Goal: Information Seeking & Learning: Compare options

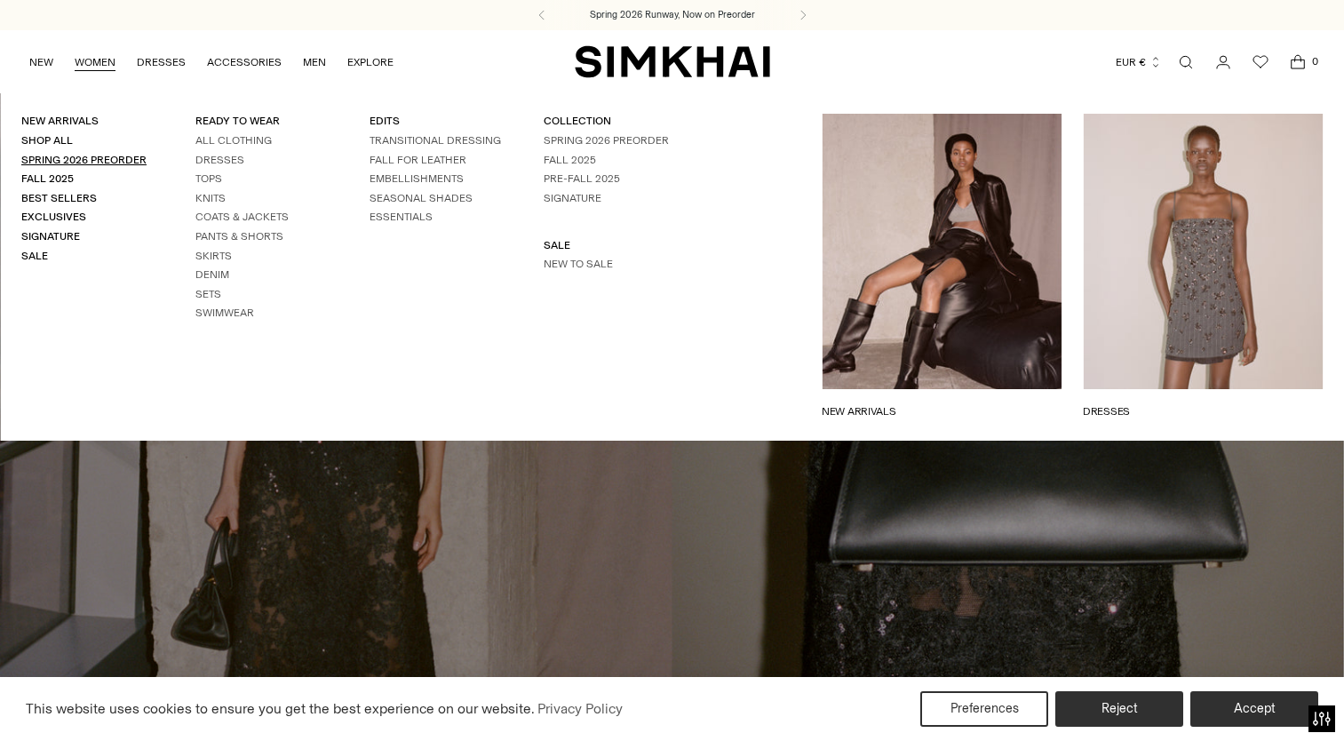
click at [132, 155] on link "Spring 2026 Preorder" at bounding box center [83, 160] width 125 height 12
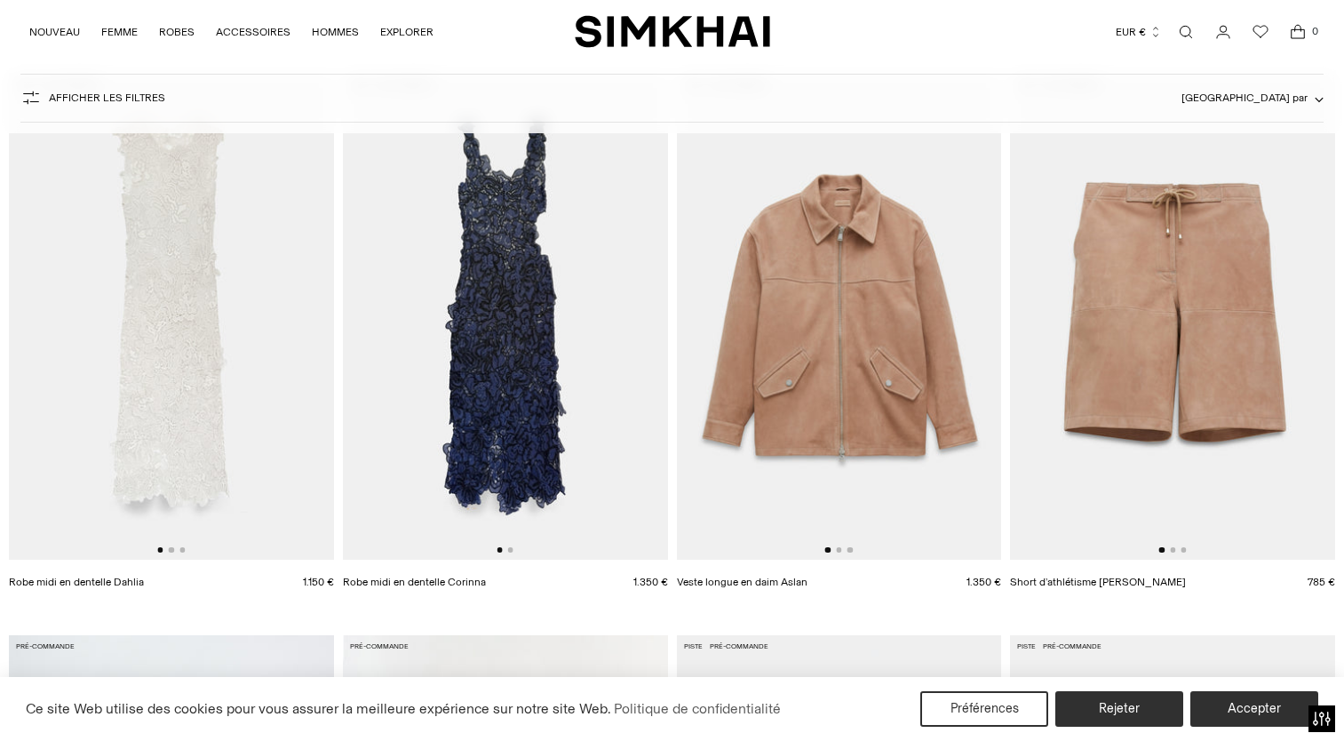
scroll to position [266, 0]
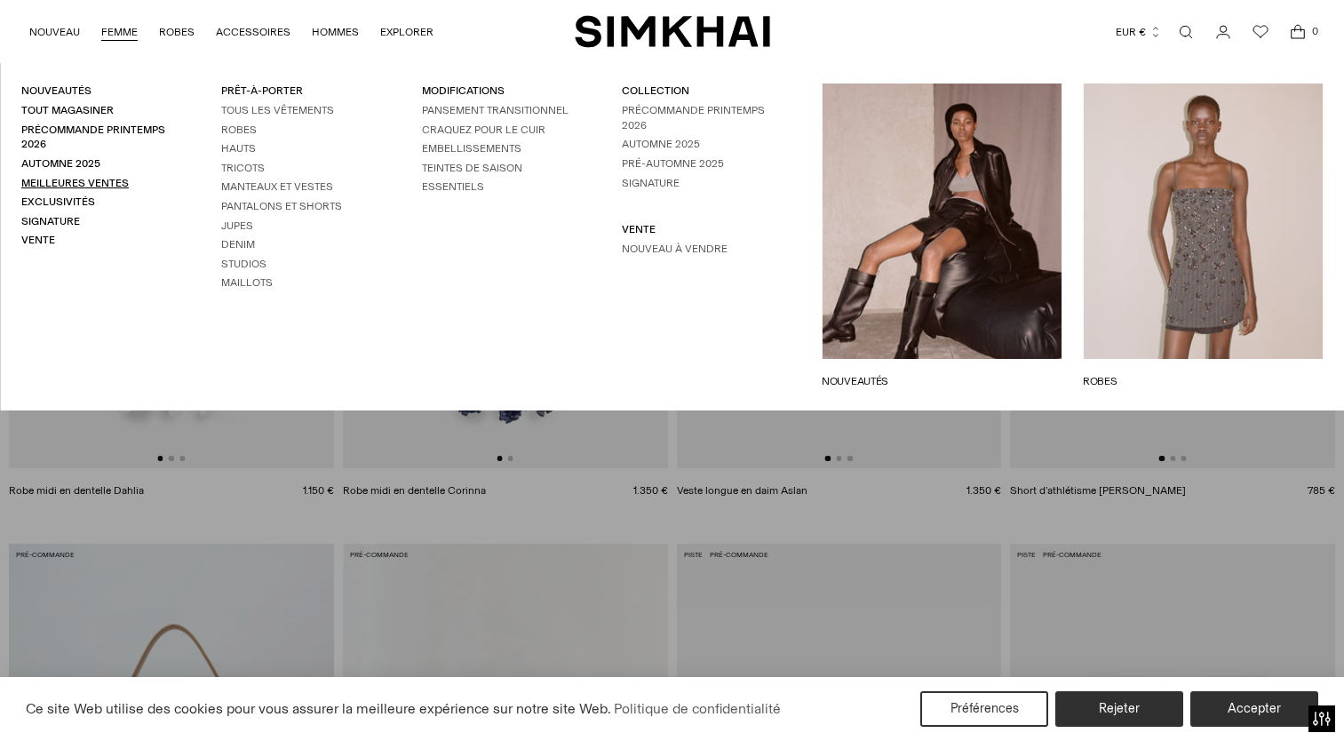
click at [55, 179] on link "Meilleures ventes" at bounding box center [74, 183] width 107 height 12
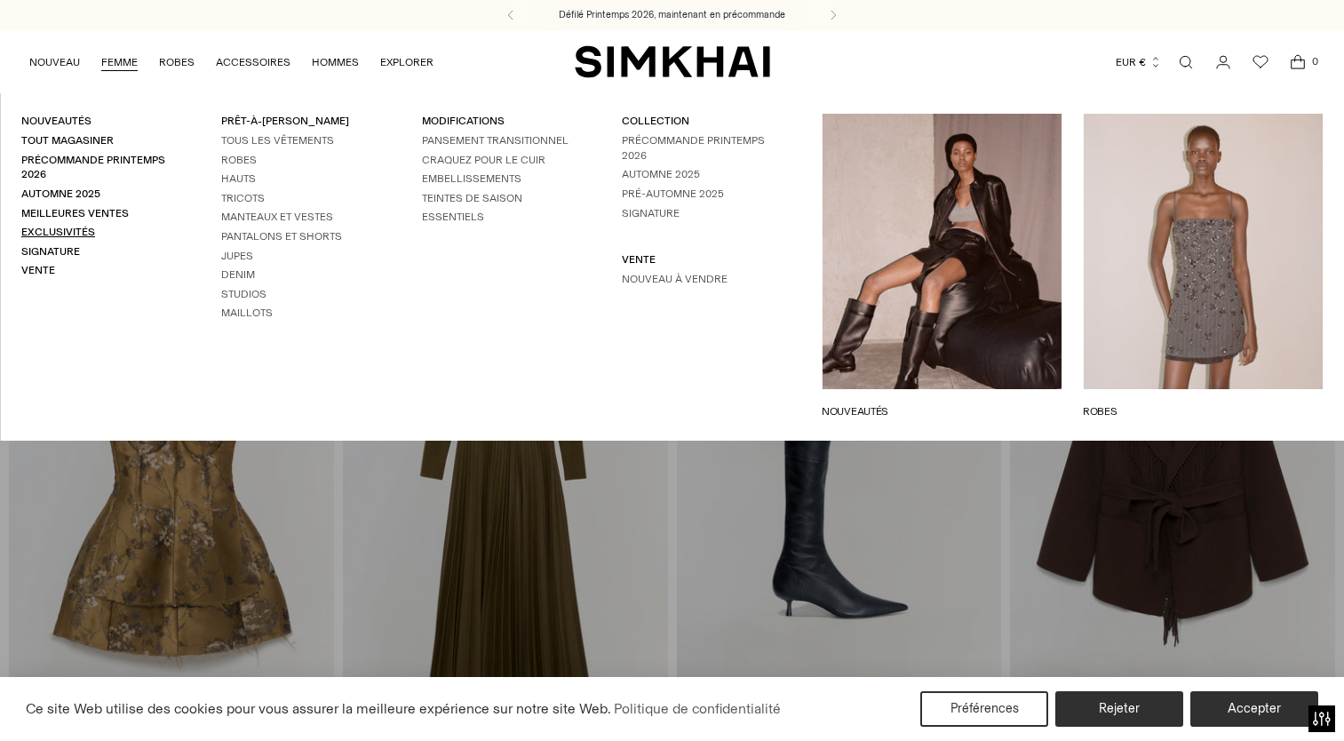
click at [52, 230] on link "Exclusivités" at bounding box center [58, 232] width 74 height 12
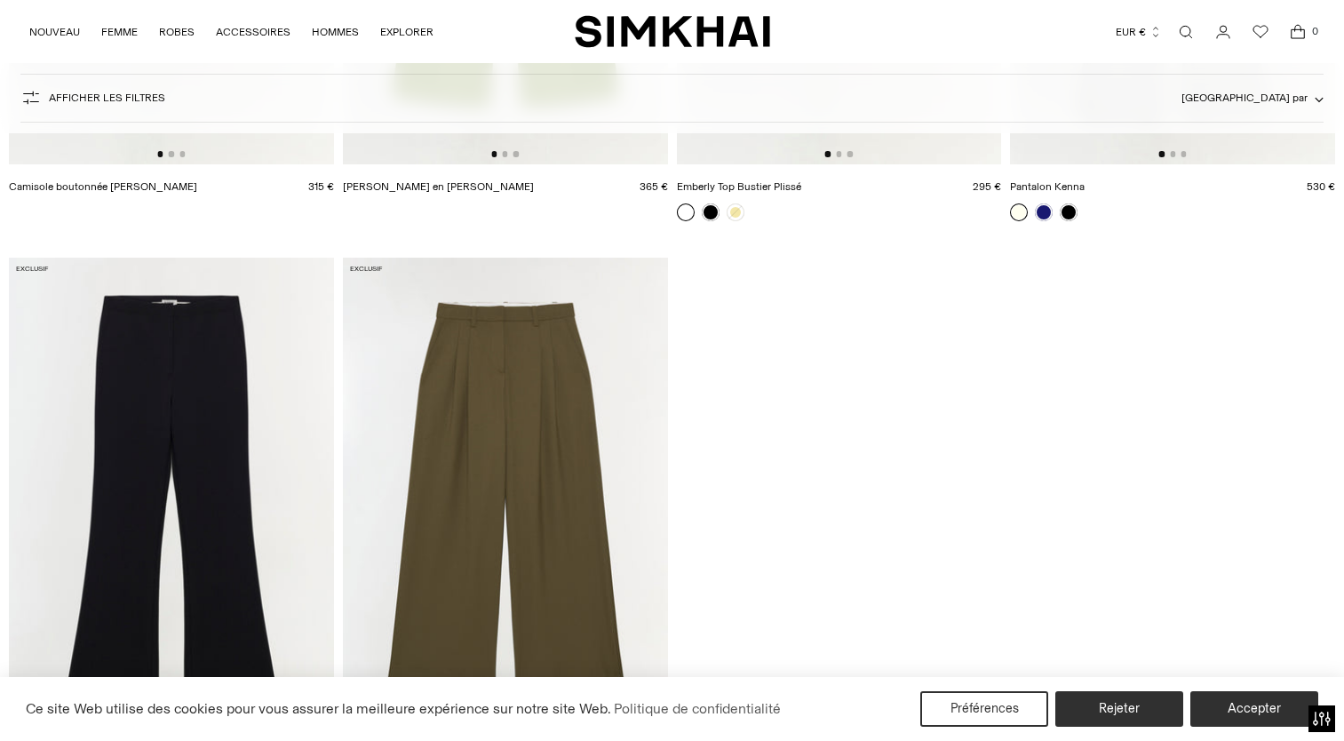
scroll to position [8520, 0]
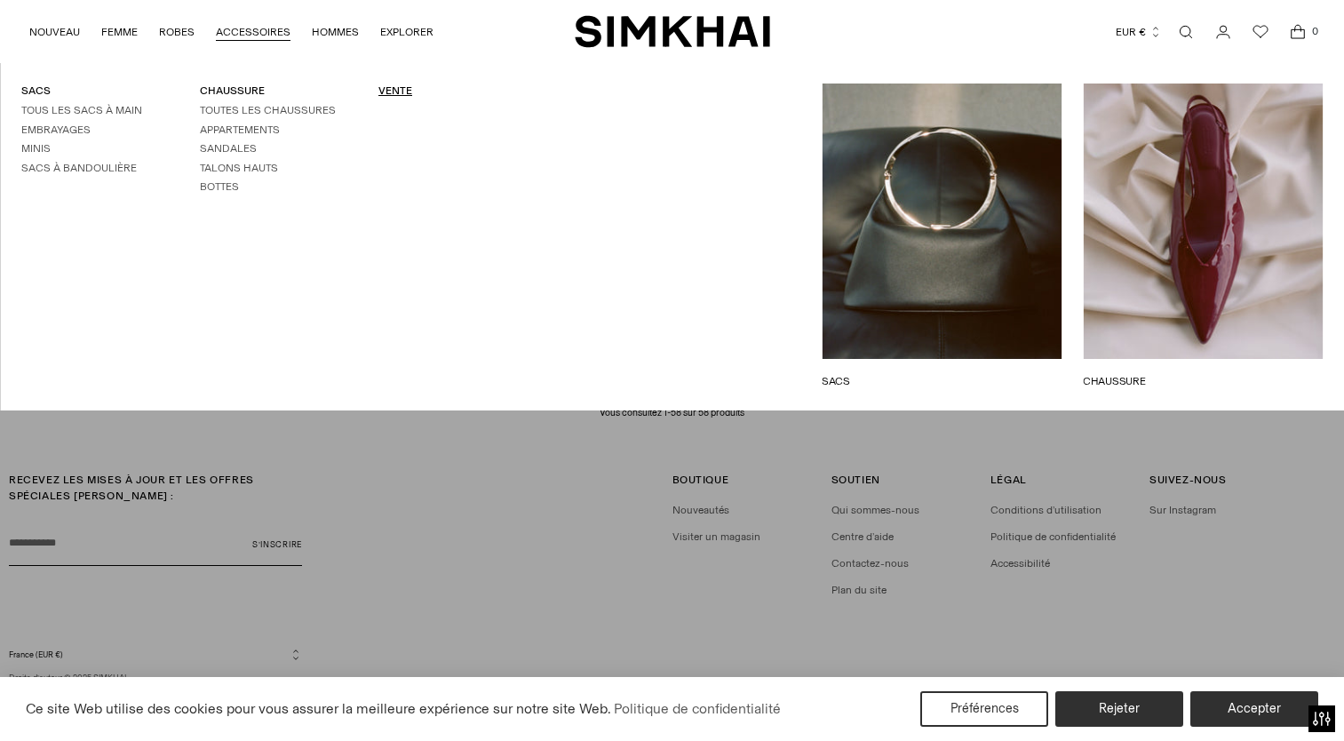
click at [388, 90] on link "VENTE" at bounding box center [395, 90] width 34 height 12
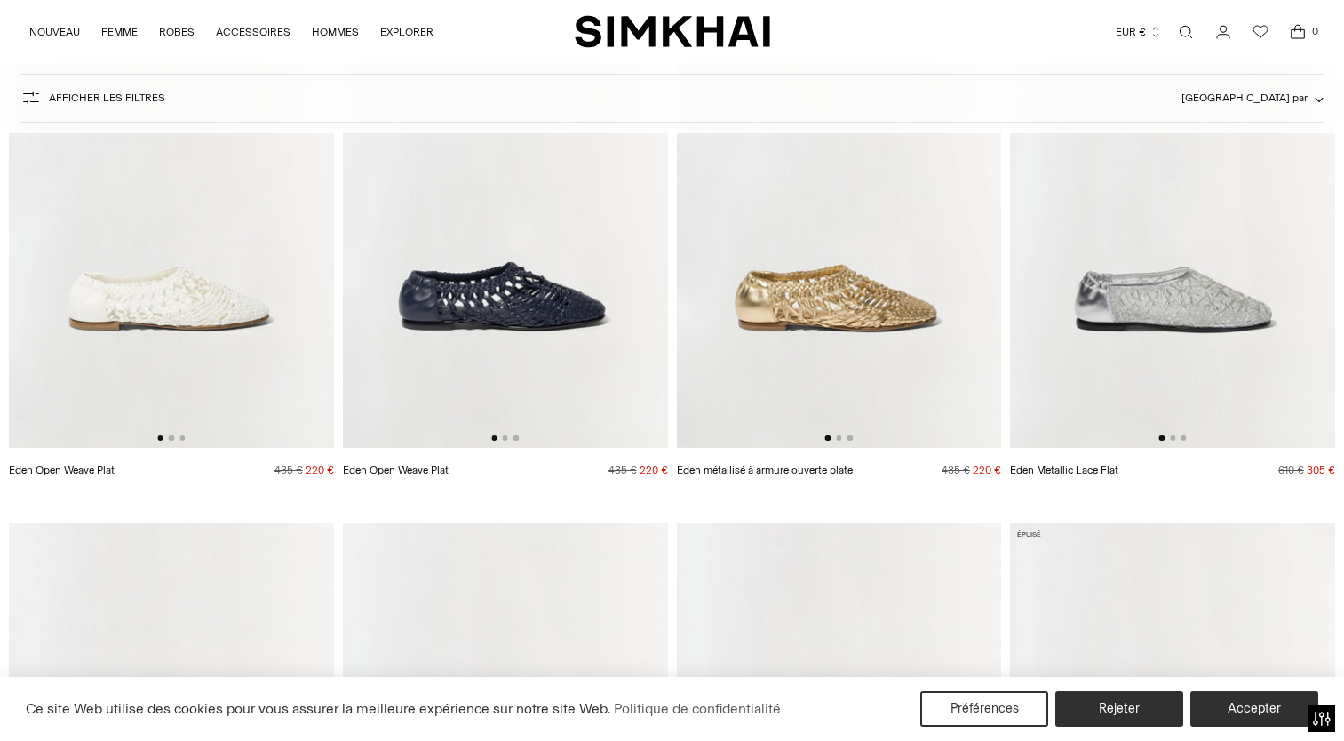
scroll to position [266, 0]
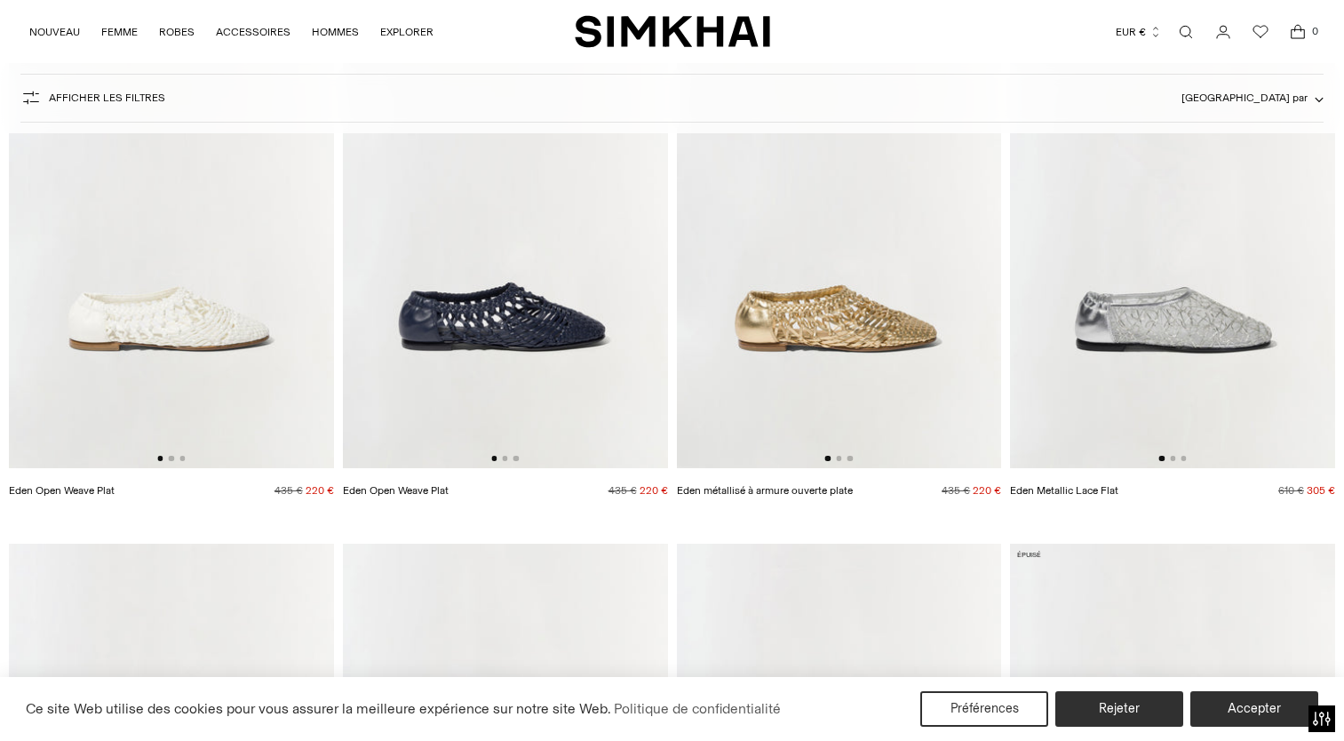
click at [1265, 312] on img at bounding box center [1172, 225] width 325 height 488
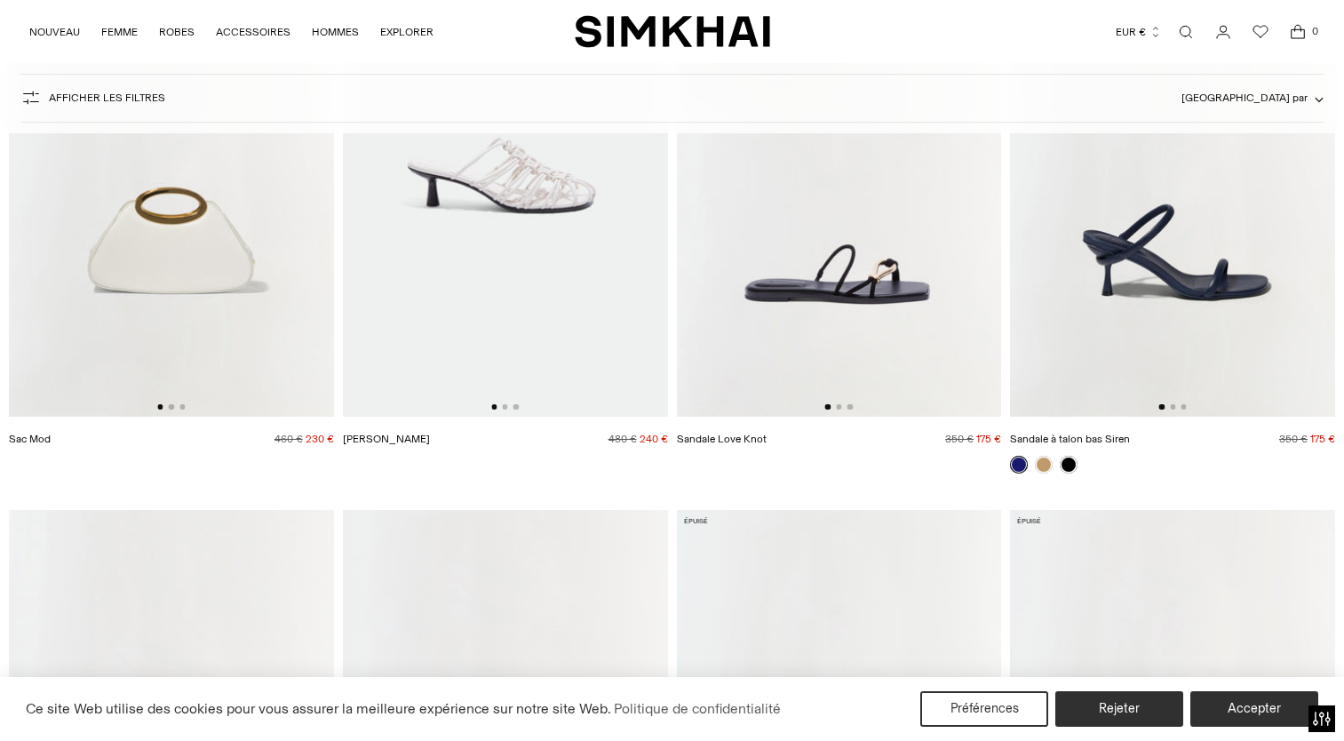
scroll to position [6429, 0]
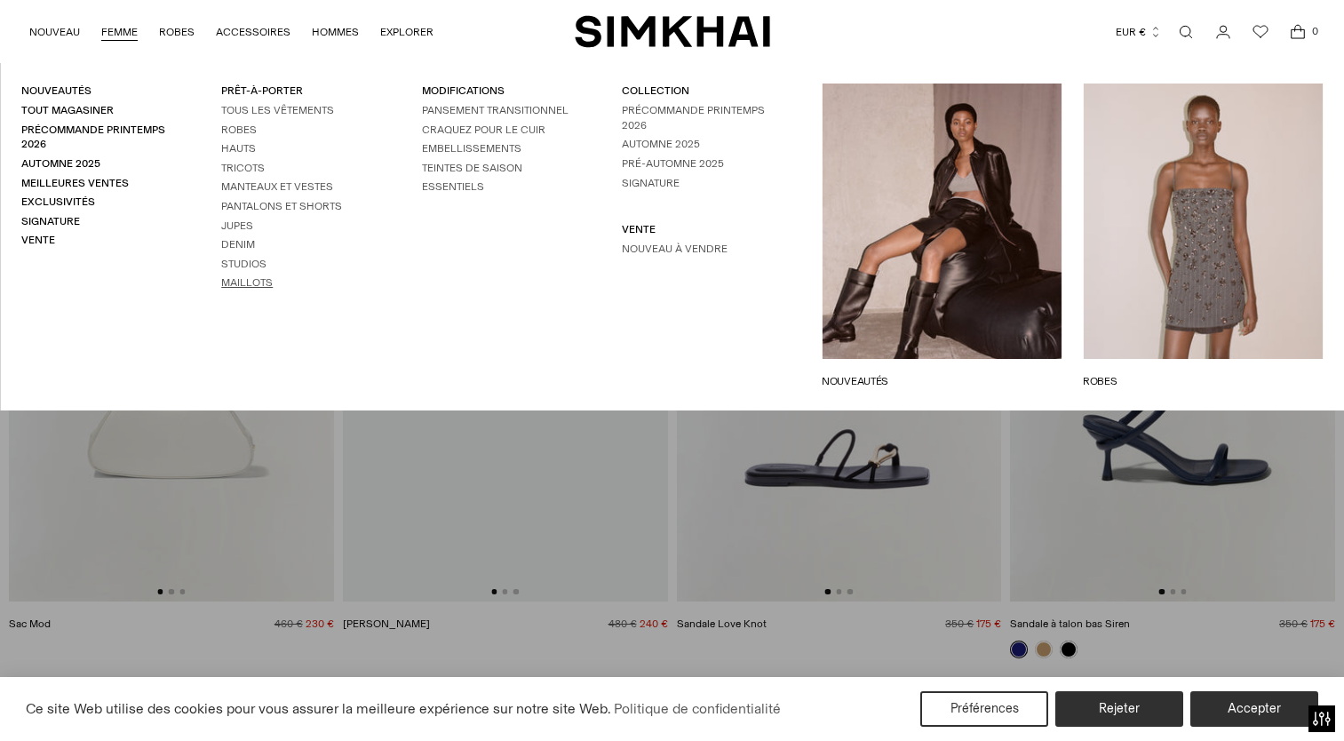
click at [260, 281] on link "Maillots" at bounding box center [247, 282] width 52 height 12
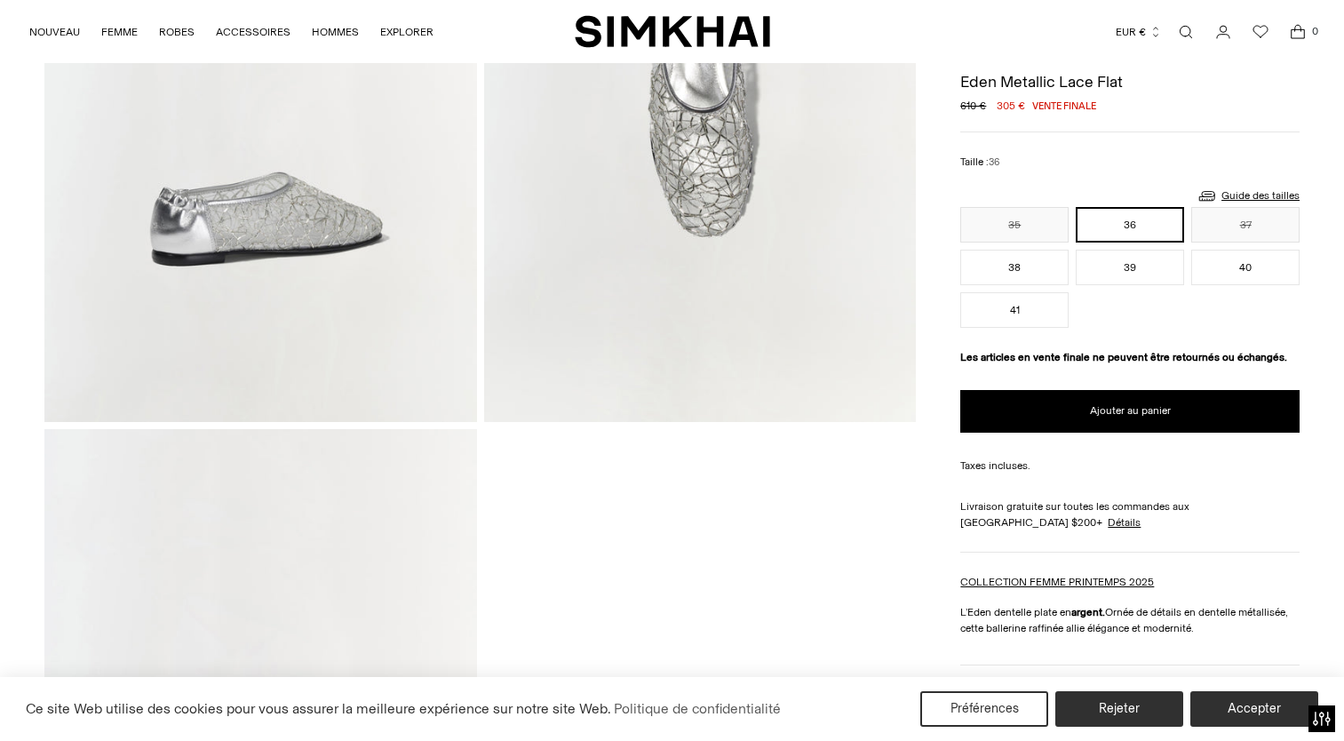
scroll to position [977, 0]
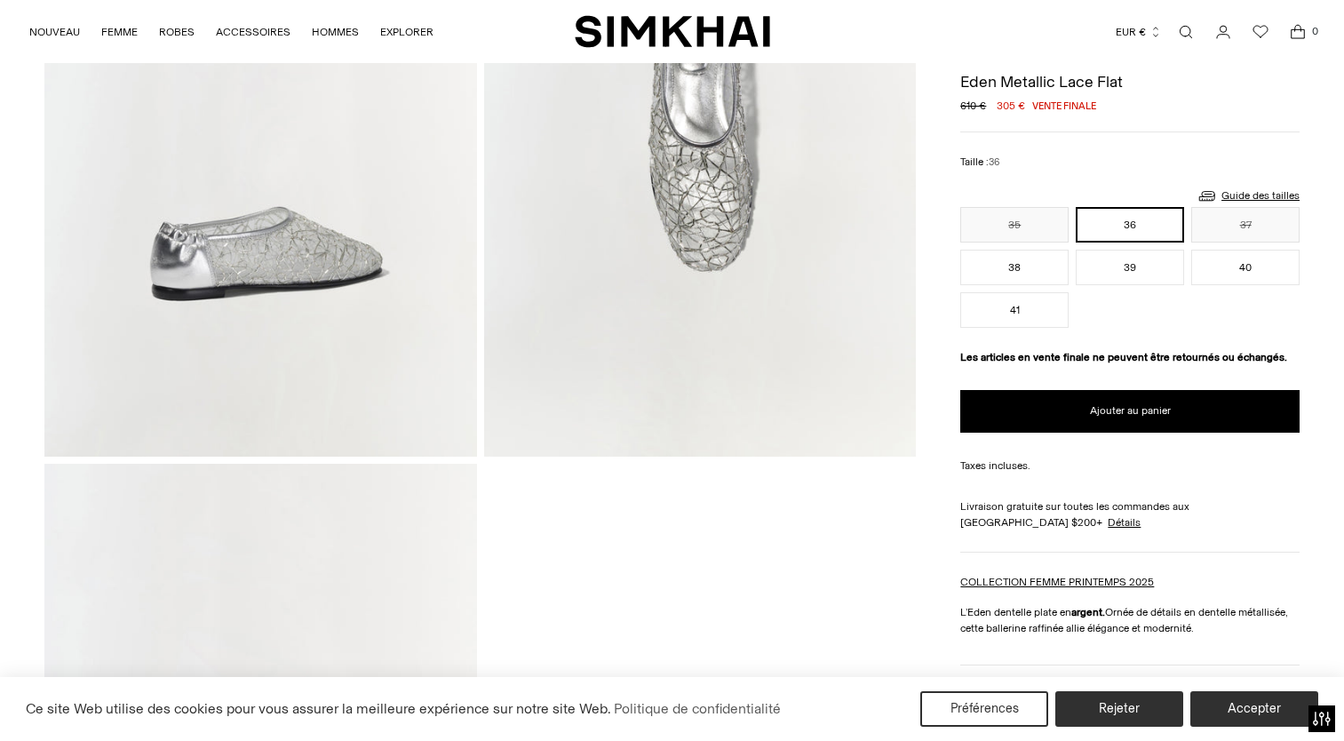
click at [652, 268] on img at bounding box center [700, 132] width 432 height 648
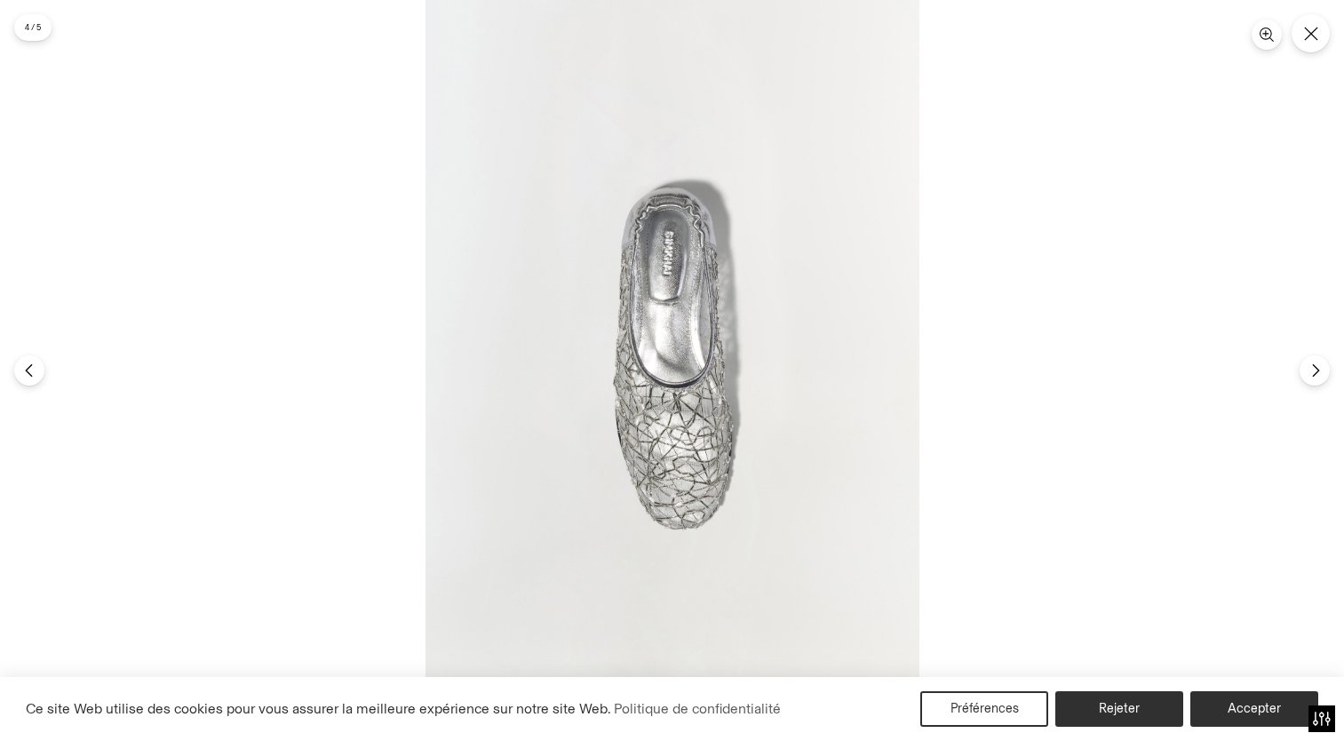
click at [1318, 30] on button "Fermer" at bounding box center [1310, 33] width 38 height 38
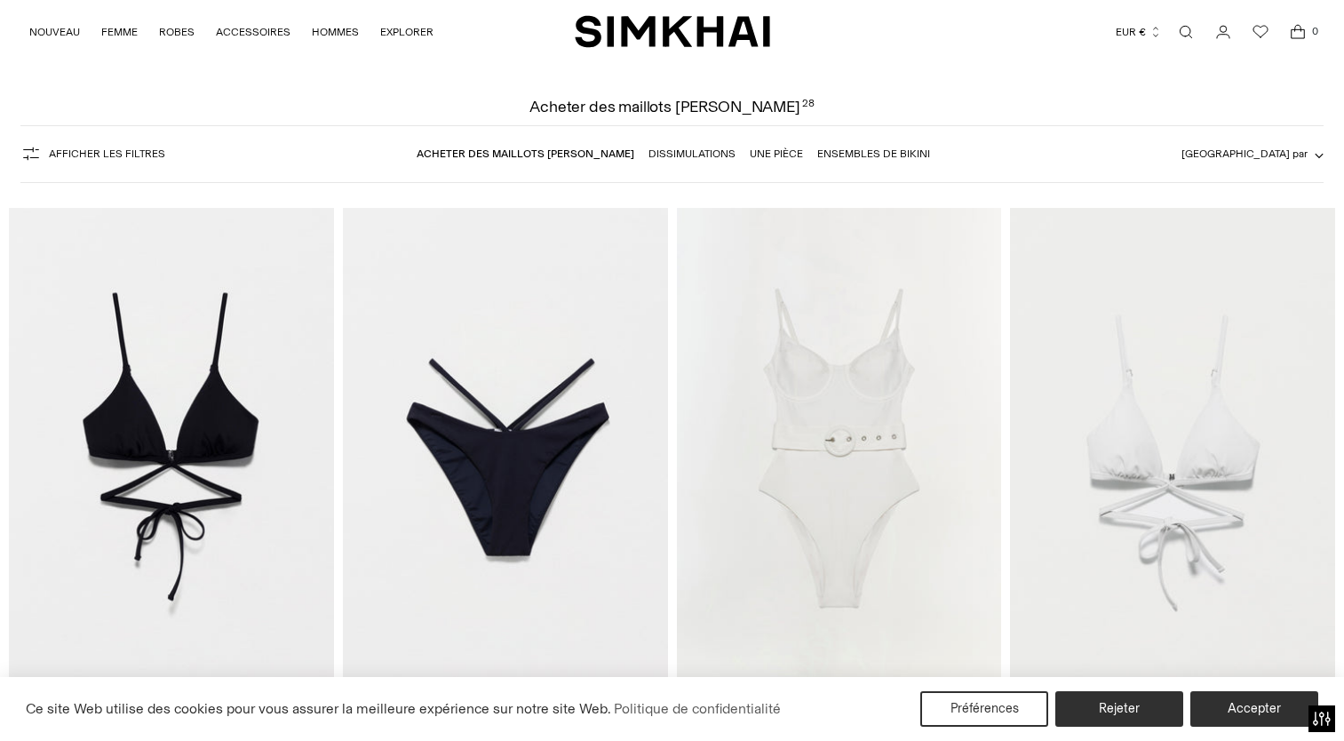
scroll to position [315, 0]
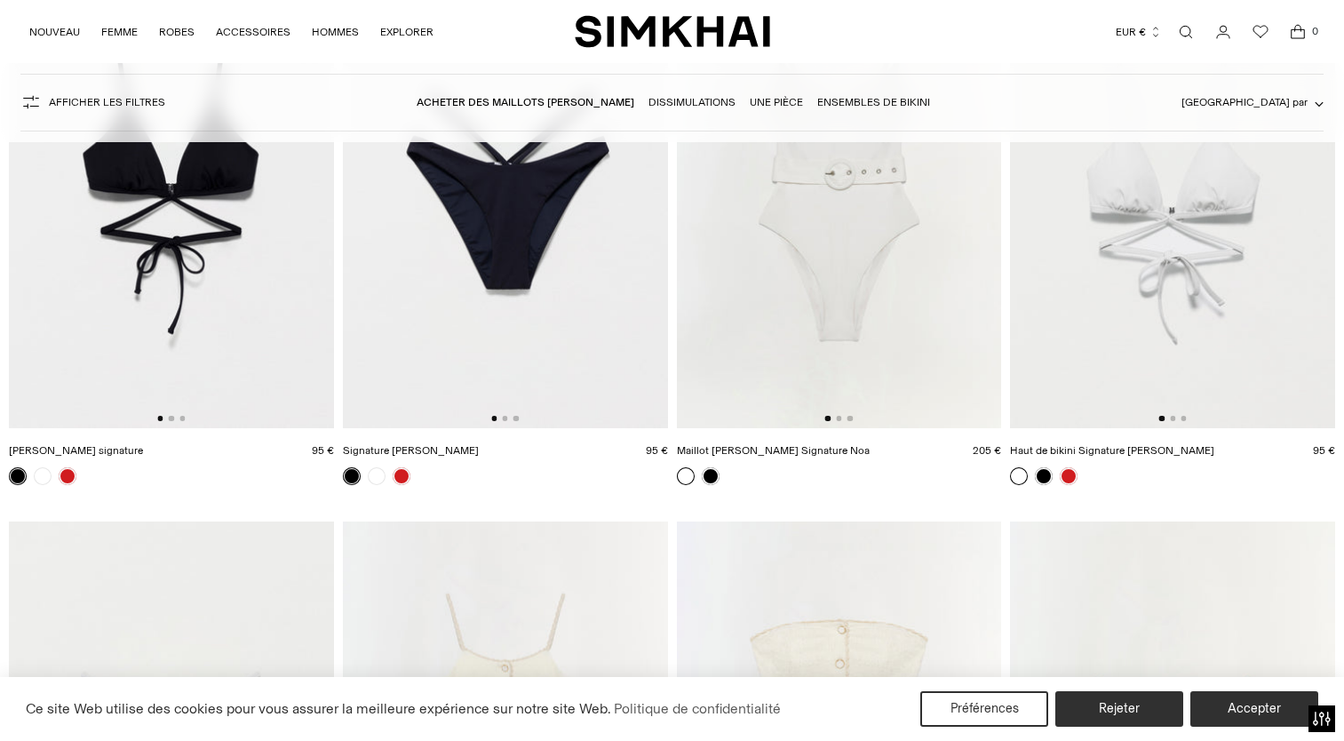
click at [841, 297] on img at bounding box center [839, 185] width 325 height 488
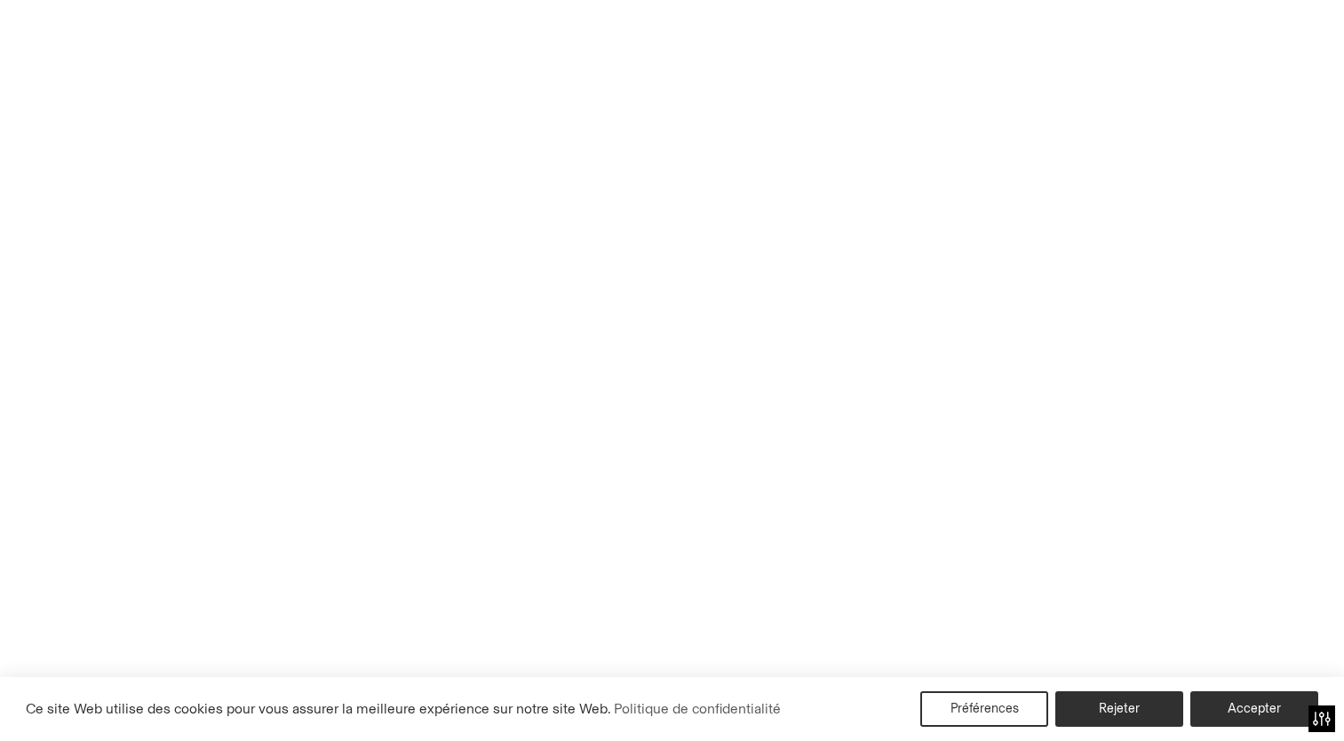
scroll to position [0, 0]
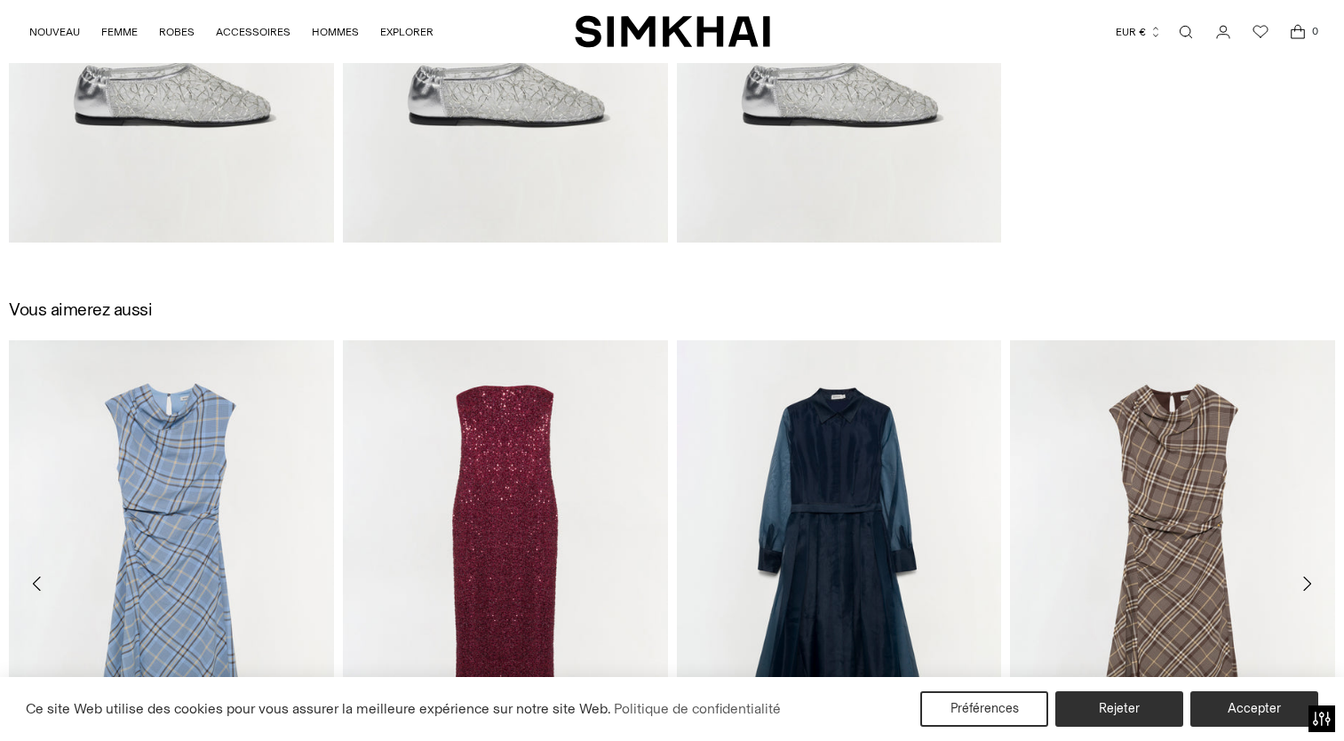
scroll to position [3375, 0]
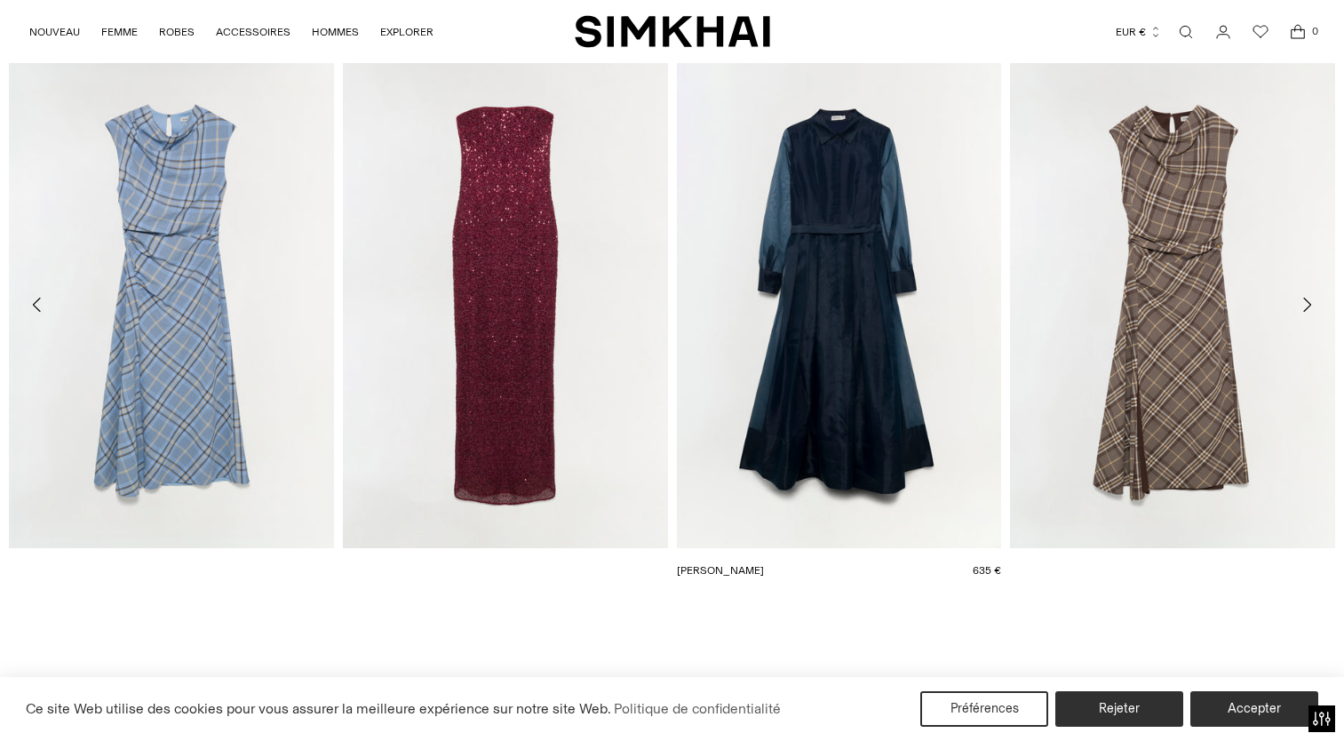
click at [751, 564] on link "[PERSON_NAME]" at bounding box center [720, 570] width 87 height 12
click at [381, 576] on link "Robe à paillettes Xyla" at bounding box center [392, 570] width 99 height 12
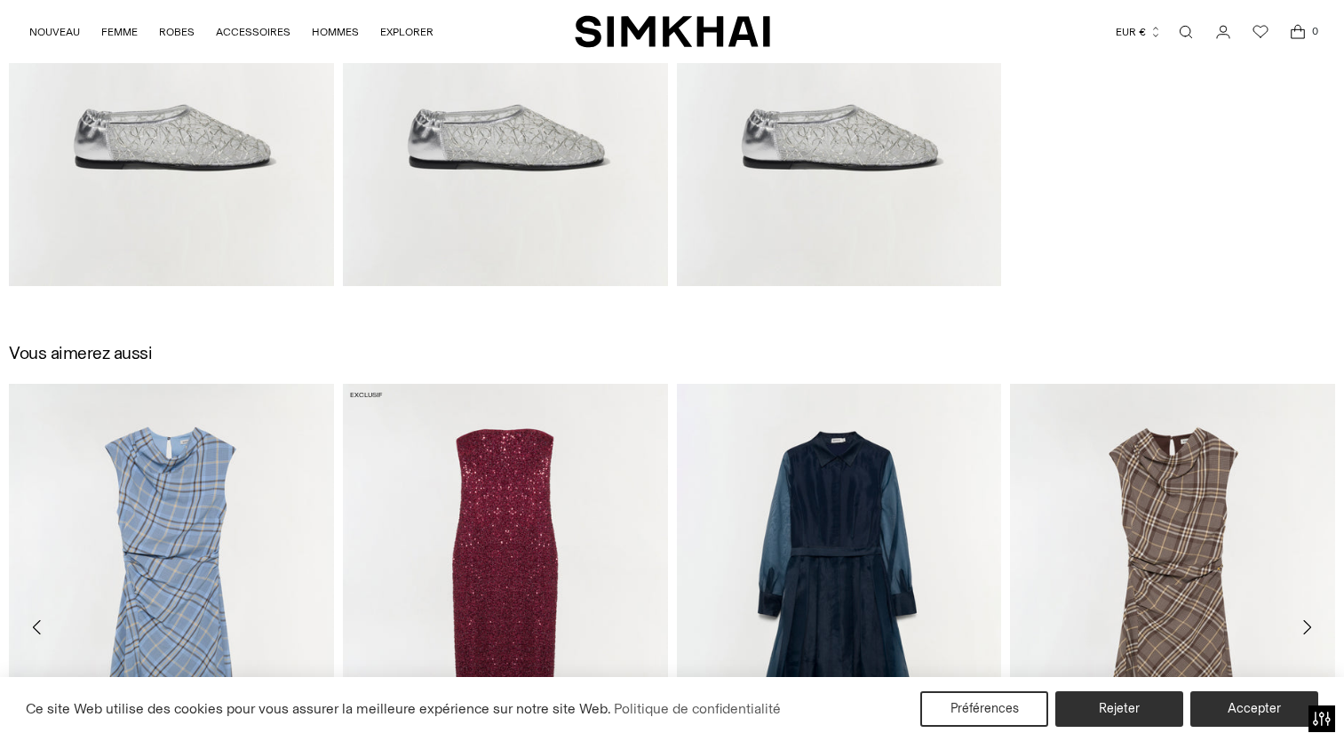
scroll to position [3042, 0]
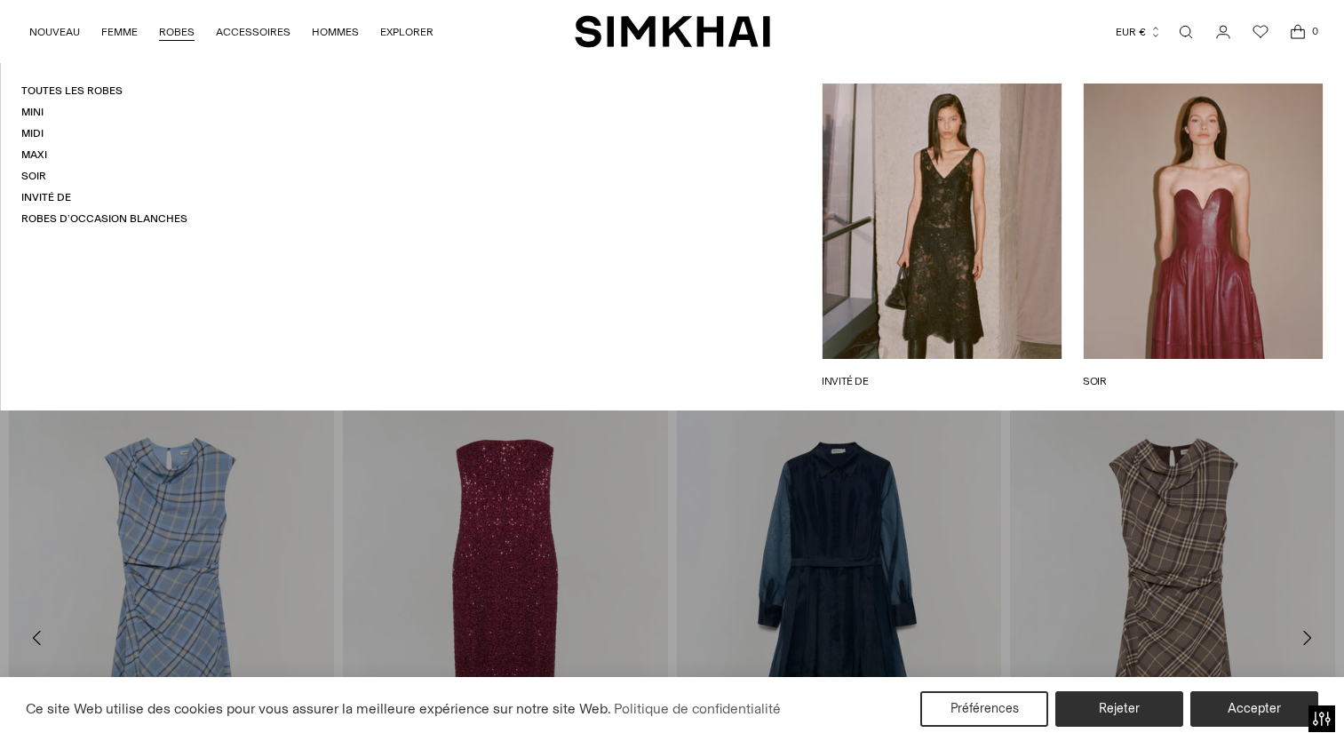
click at [177, 35] on link "ROBES" at bounding box center [177, 31] width 36 height 39
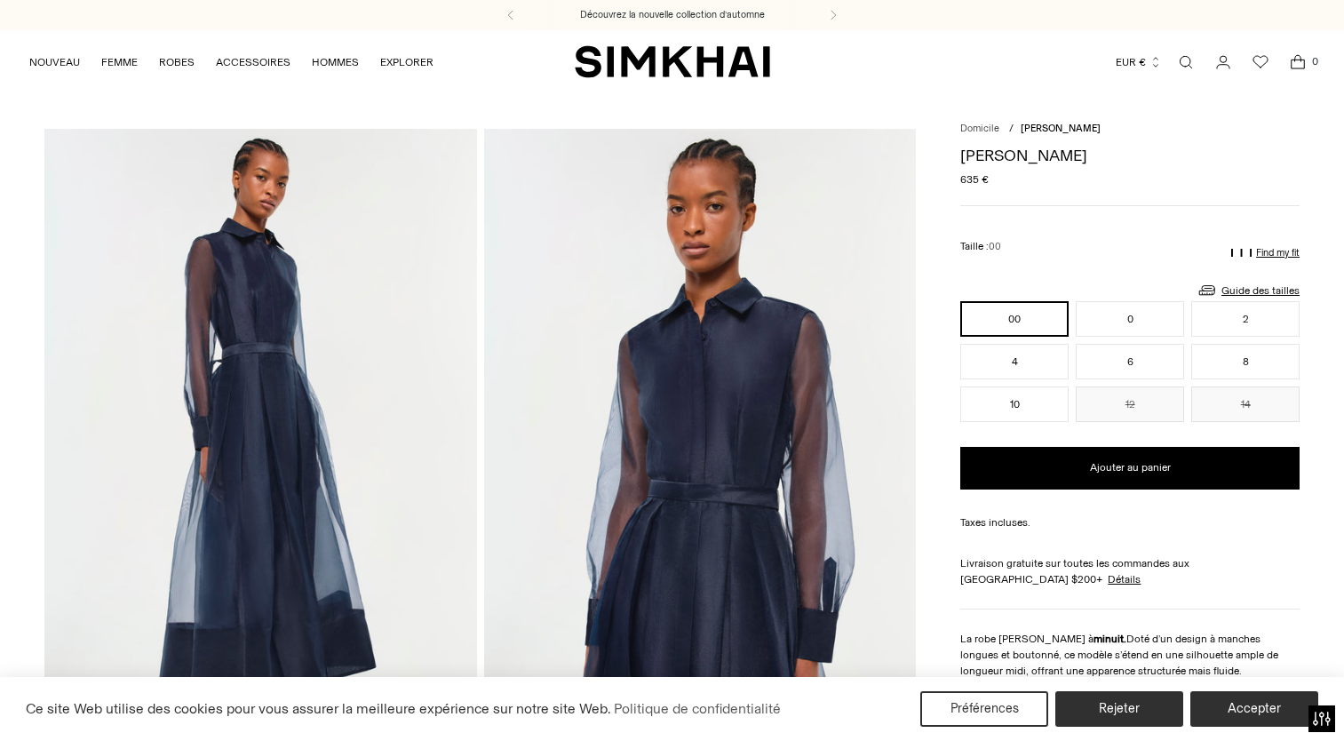
scroll to position [89, 0]
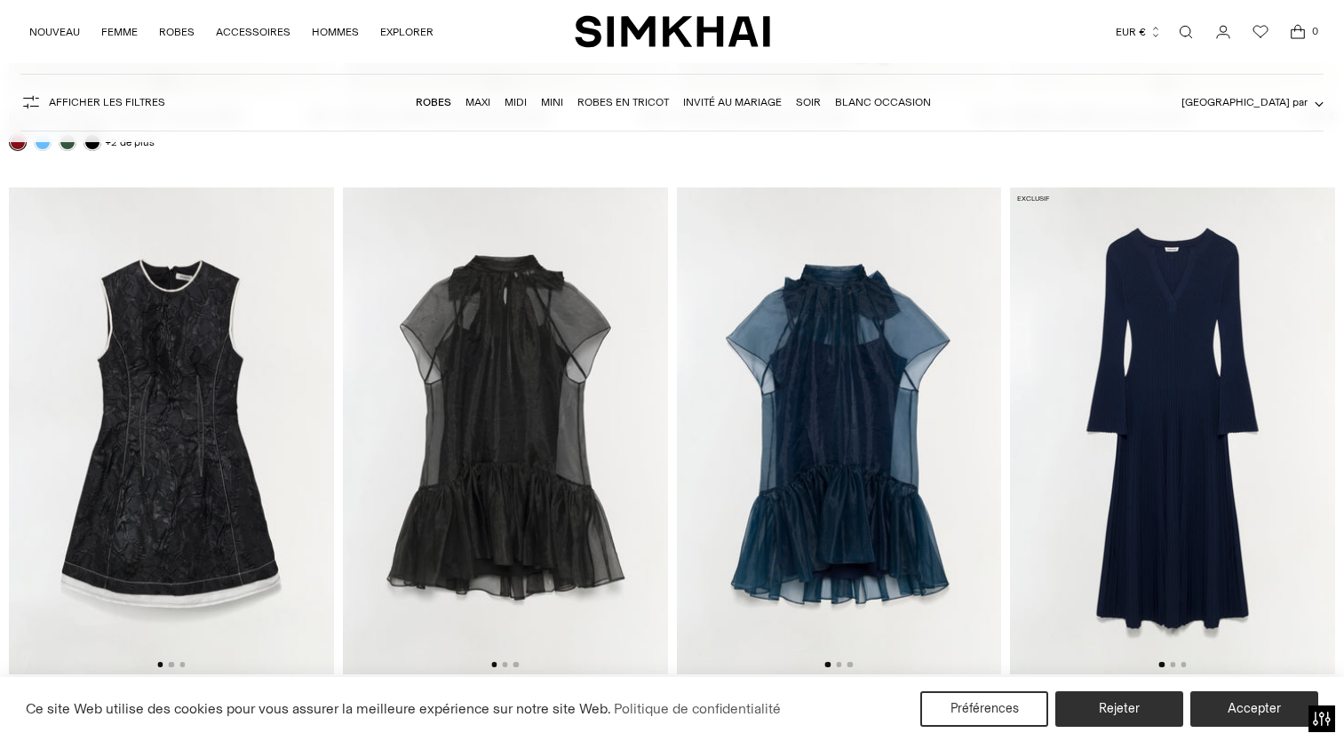
scroll to position [3641, 0]
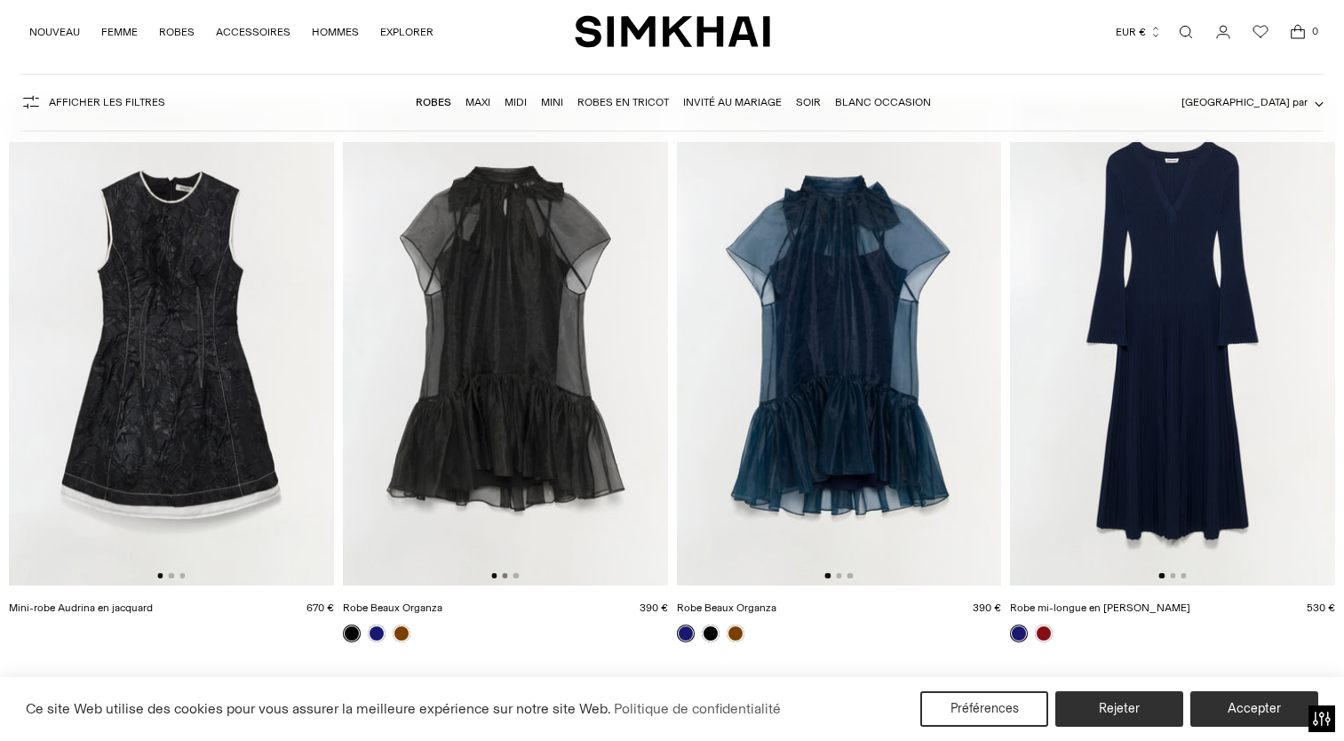
click at [505, 576] on button "Aller à la diapositive 2" at bounding box center [504, 575] width 5 height 5
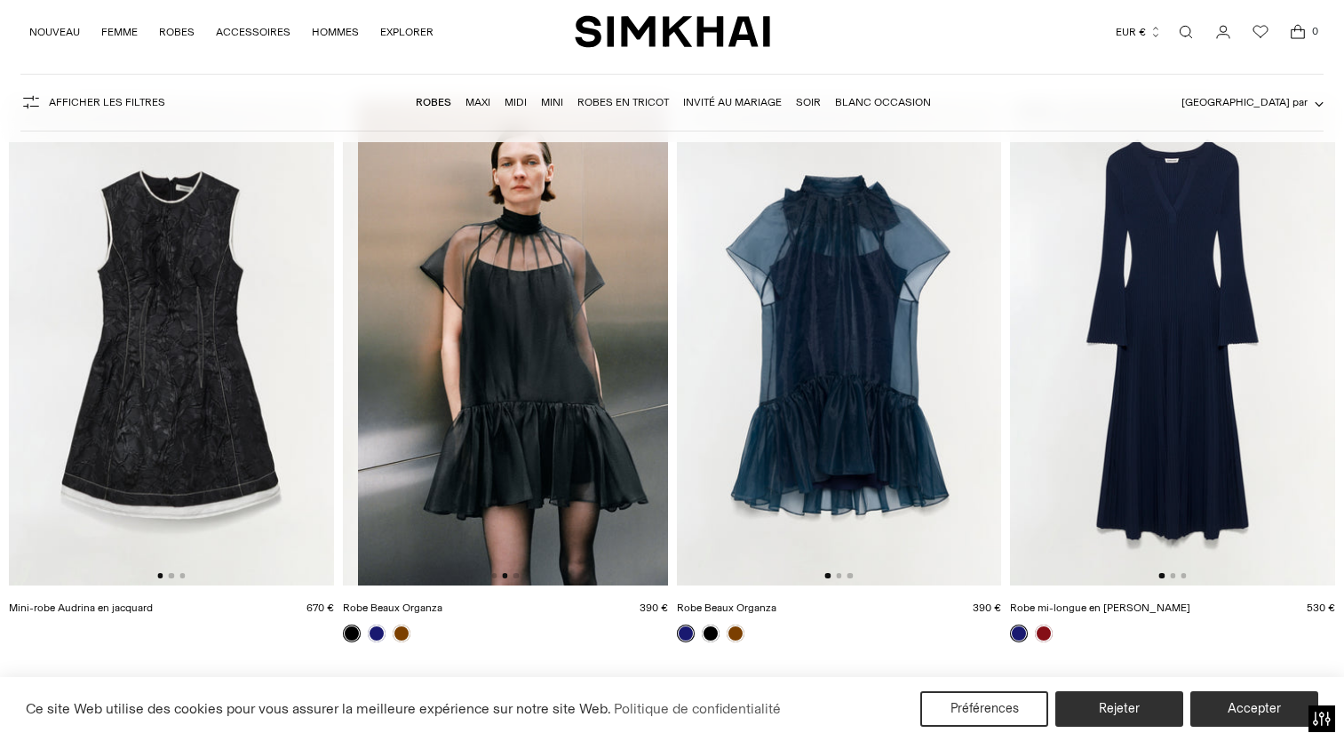
scroll to position [0, 325]
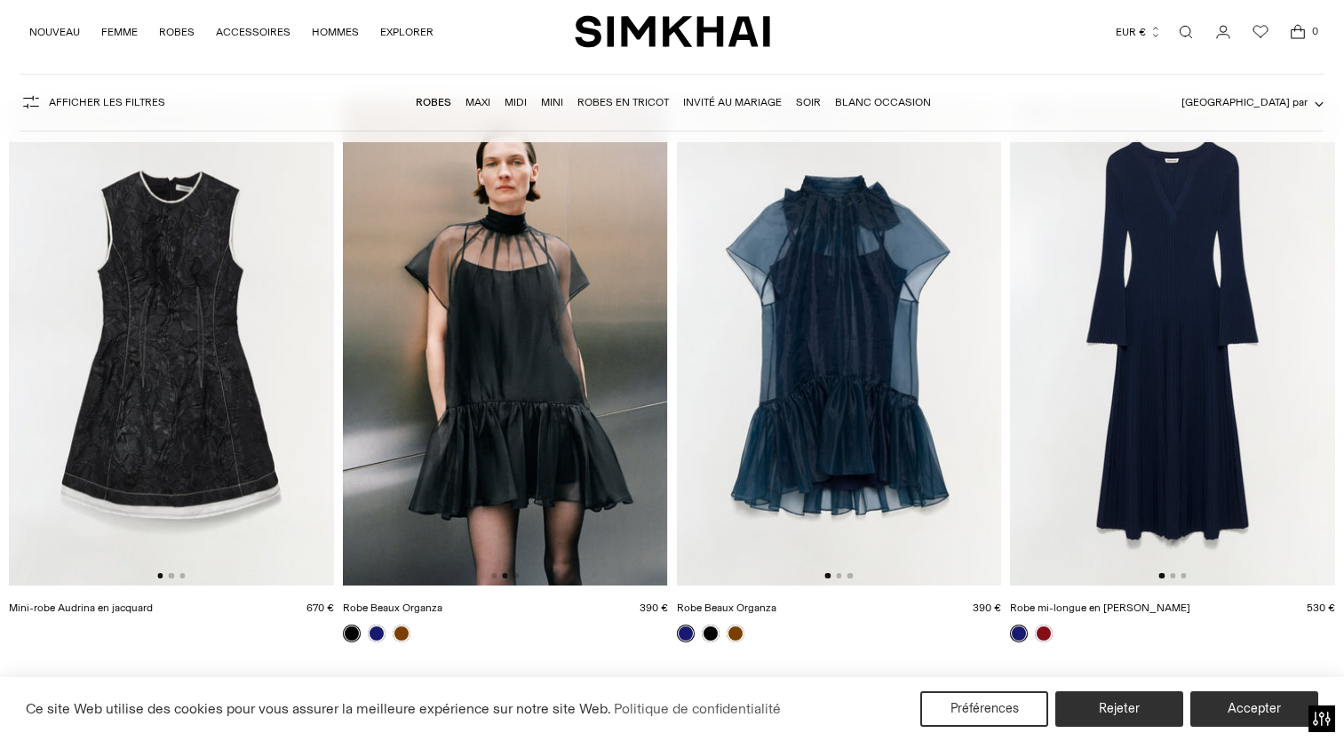
click at [519, 577] on img at bounding box center [505, 343] width 325 height 488
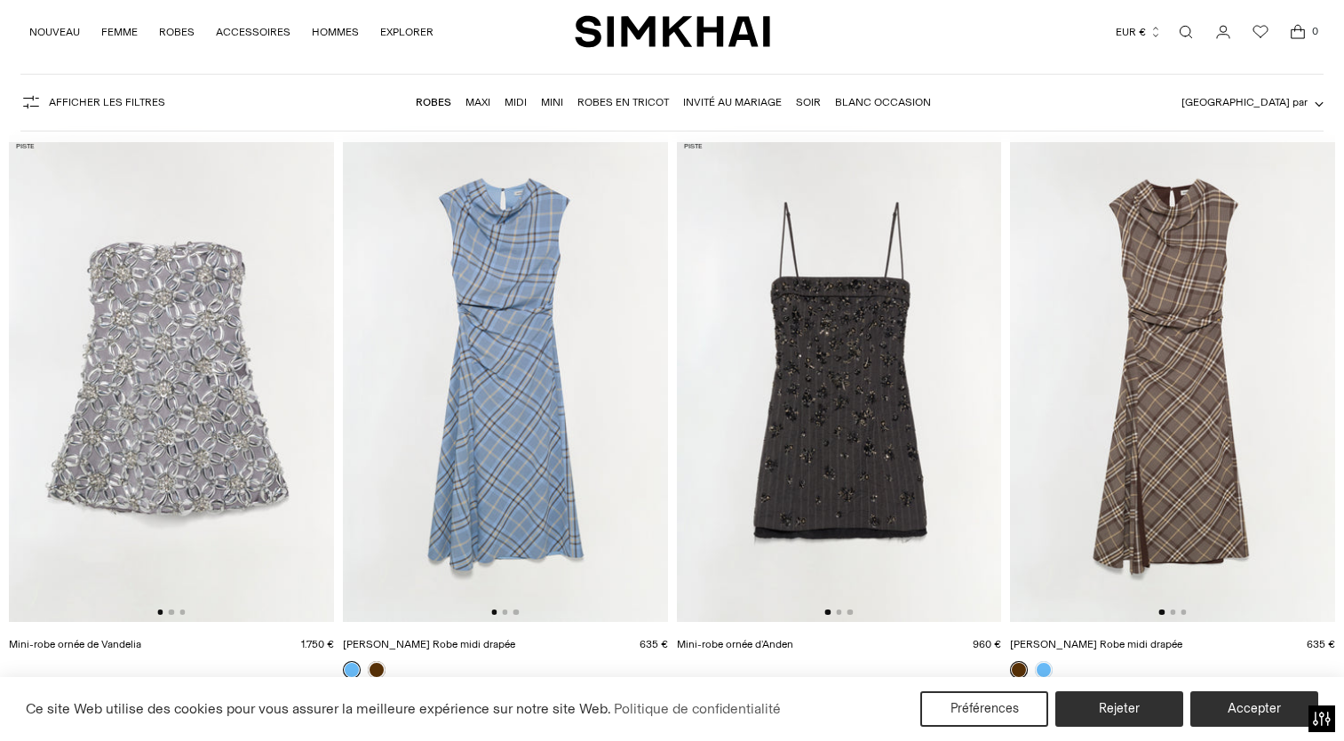
scroll to position [178, 0]
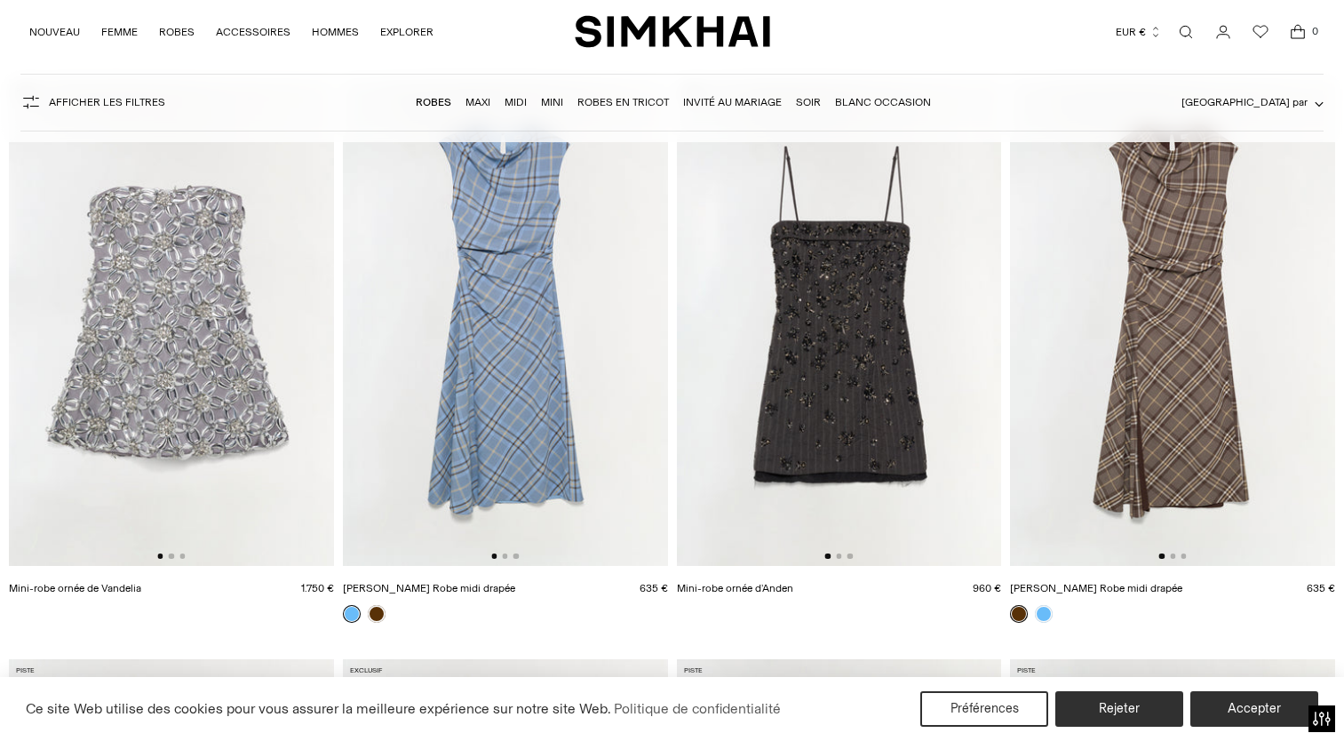
click at [232, 289] on img at bounding box center [171, 323] width 325 height 488
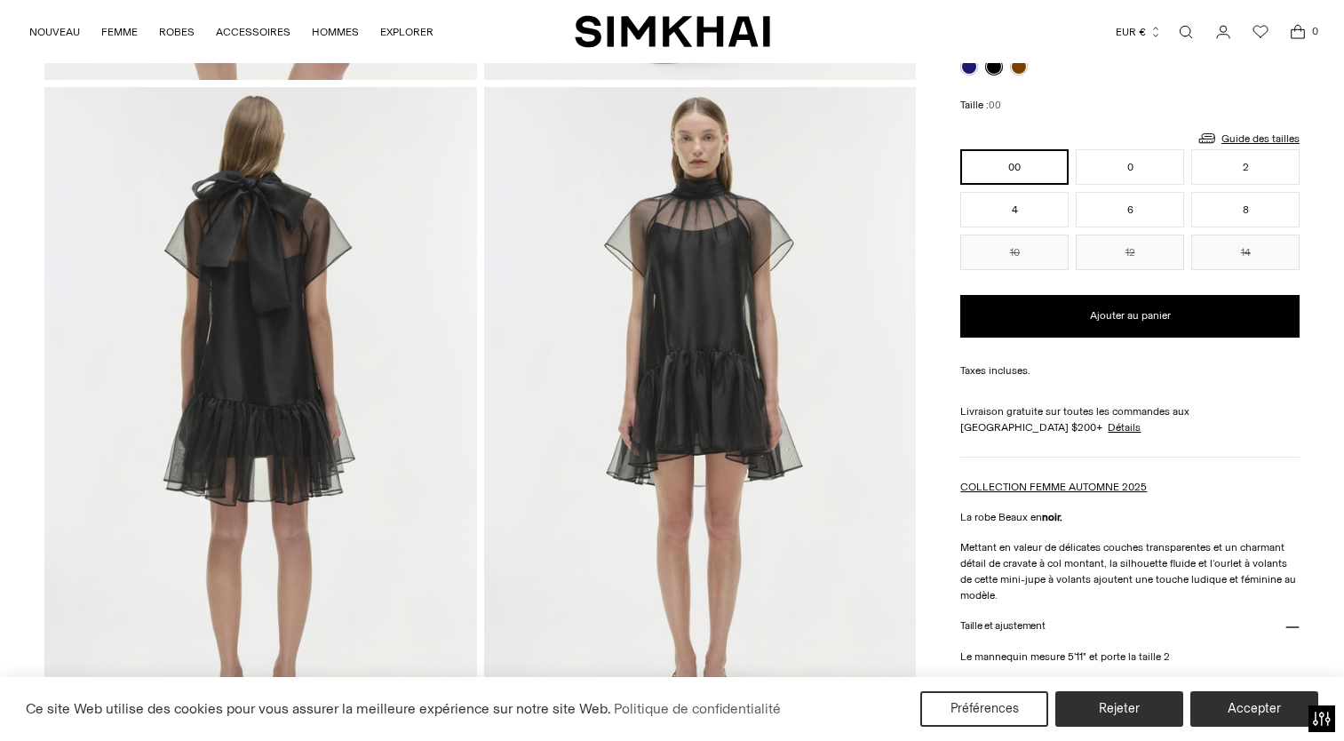
scroll to position [1332, 0]
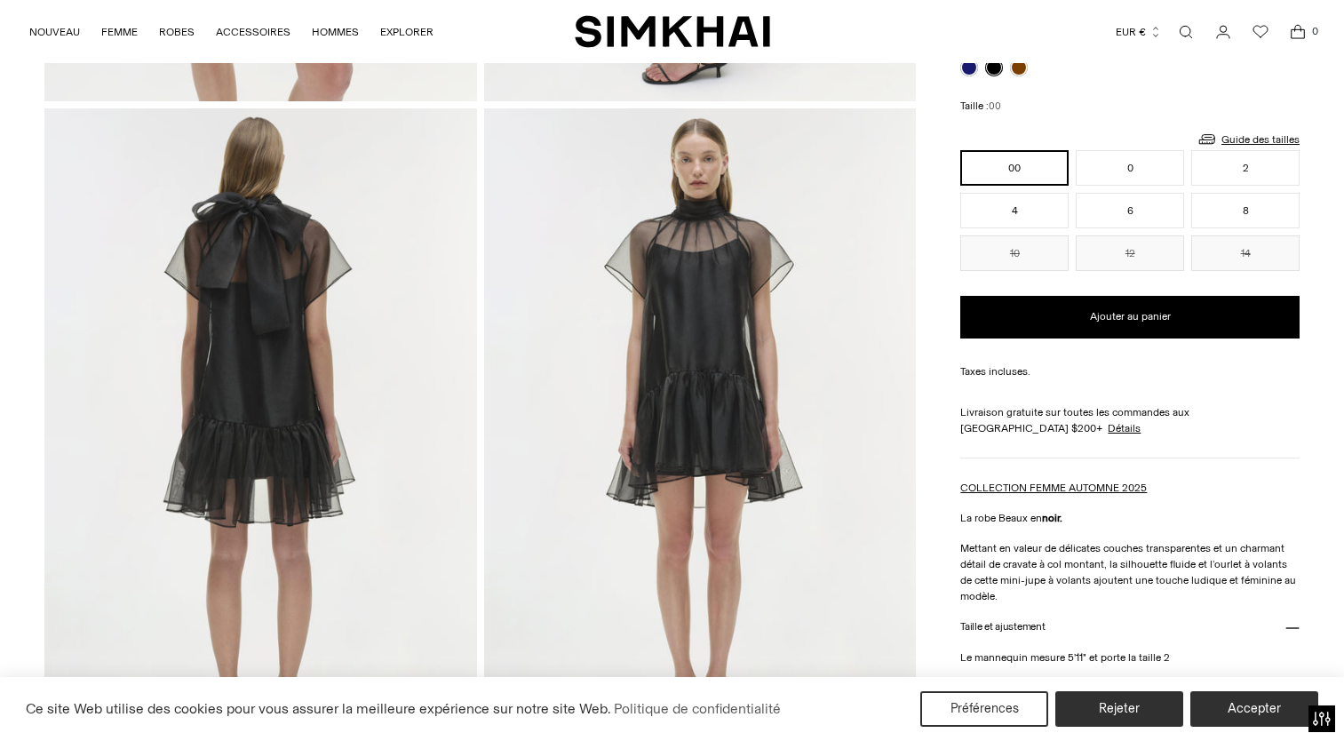
click at [280, 422] on img at bounding box center [260, 432] width 432 height 648
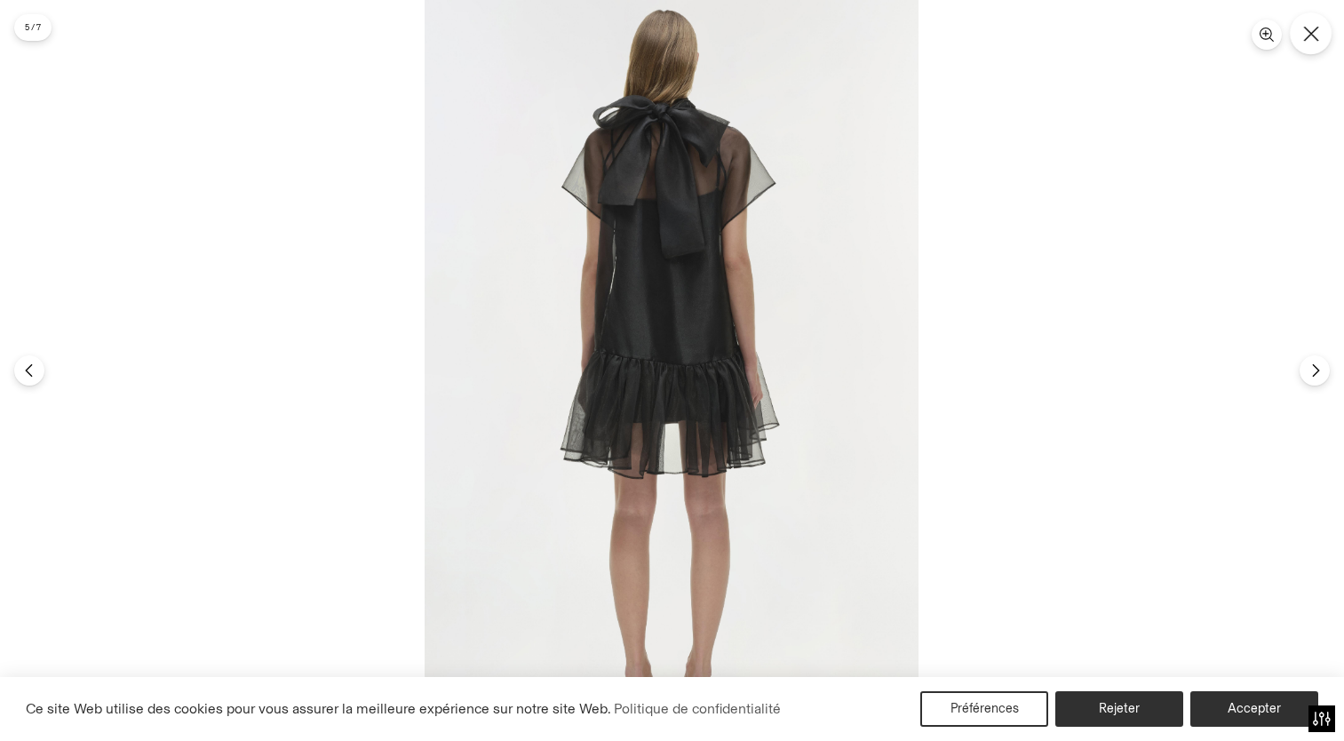
click at [1313, 35] on icon "Fermer" at bounding box center [1311, 34] width 16 height 16
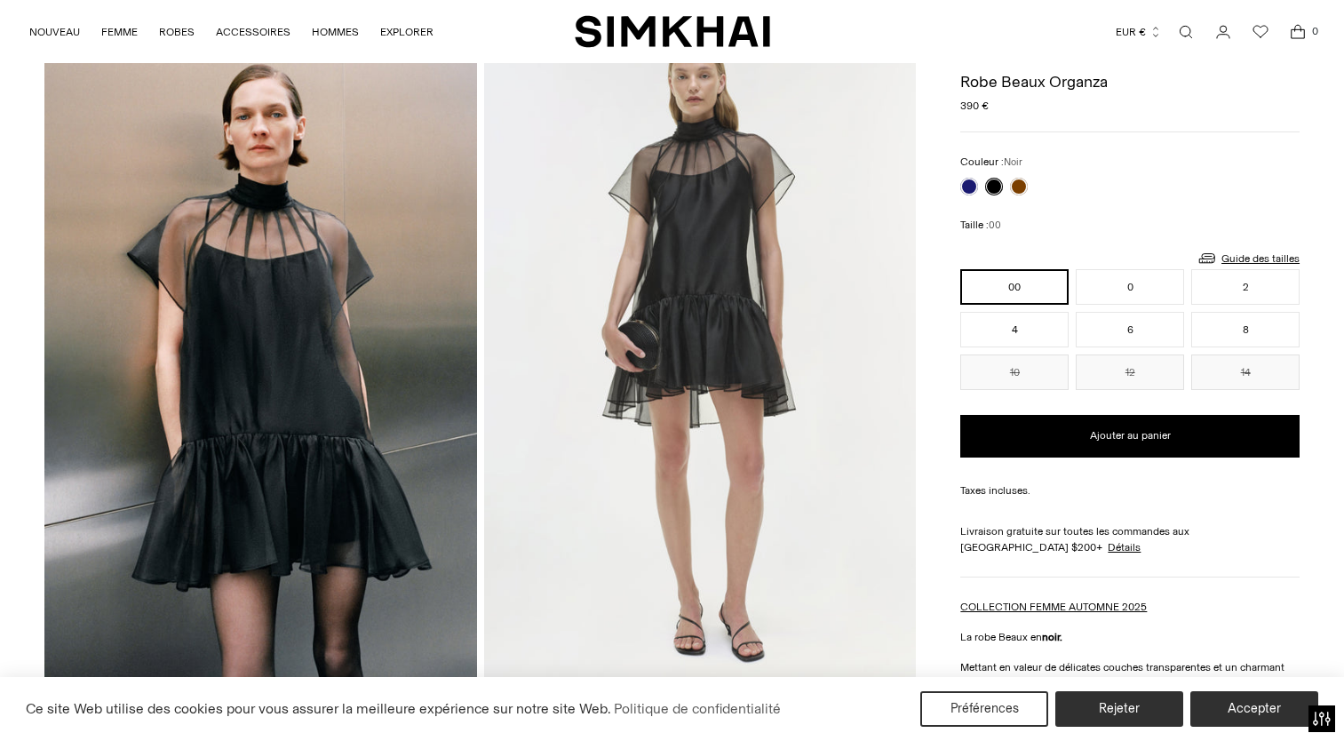
scroll to position [89, 0]
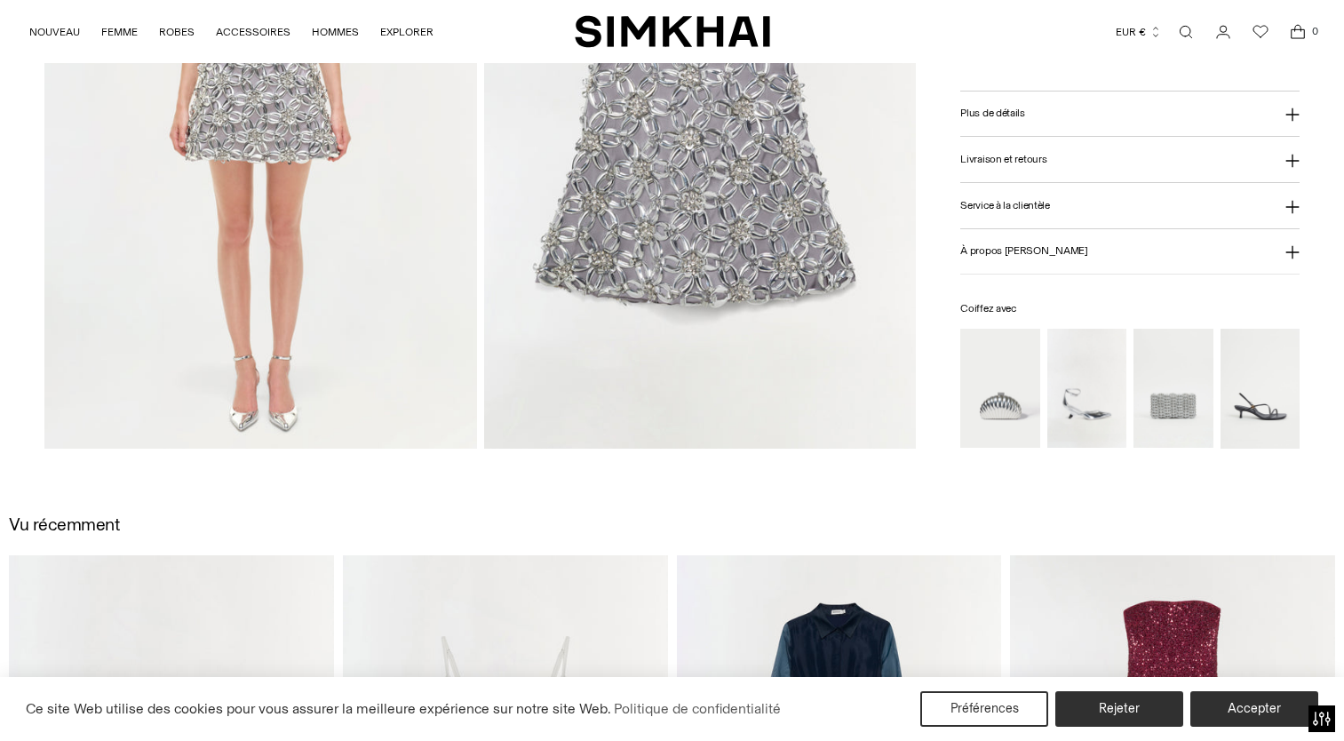
scroll to position [1510, 0]
